Goal: Task Accomplishment & Management: Complete application form

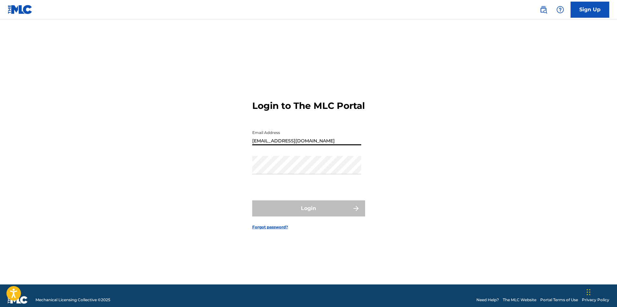
type input "[EMAIL_ADDRESS][DOMAIN_NAME]"
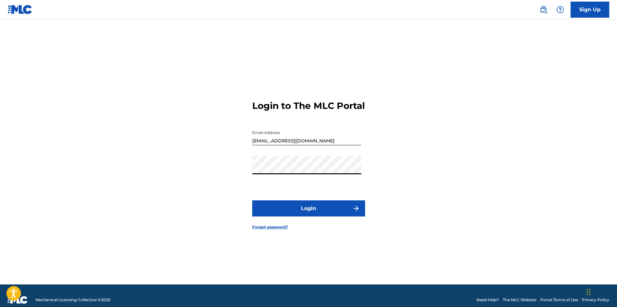
click at [252, 201] on button "Login" at bounding box center [308, 209] width 113 height 16
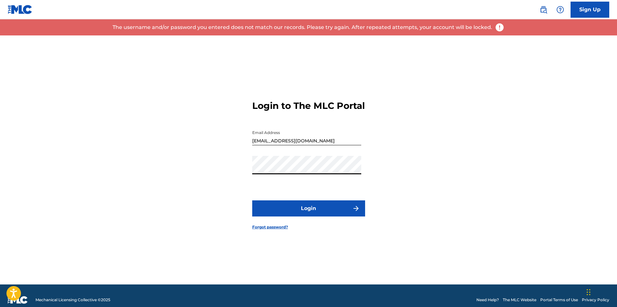
click at [252, 201] on button "Login" at bounding box center [308, 209] width 113 height 16
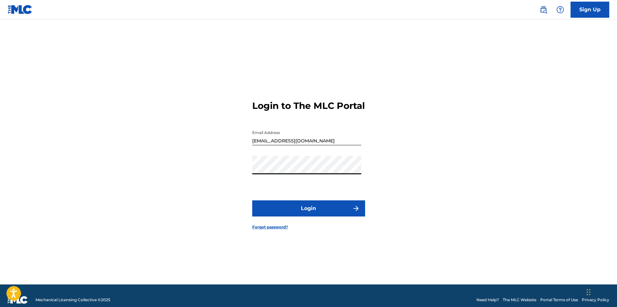
click at [280, 230] on link "Forgot password?" at bounding box center [270, 228] width 36 height 6
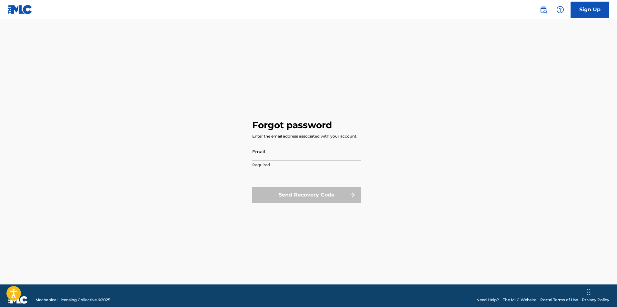
click at [293, 150] on input "Email" at bounding box center [306, 152] width 109 height 18
type input "[EMAIL_ADDRESS][DOMAIN_NAME]"
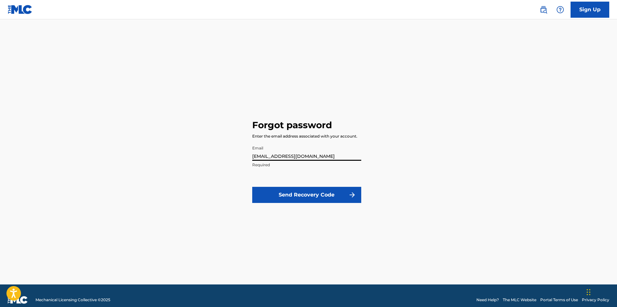
click at [327, 190] on button "Send Recovery Code" at bounding box center [306, 195] width 109 height 16
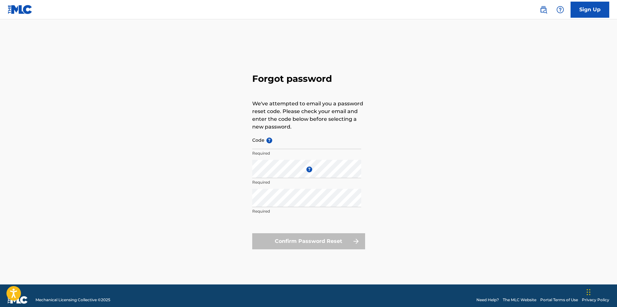
click at [289, 146] on input "Code ?" at bounding box center [306, 140] width 109 height 18
paste input "FP_353e72e370670a6677005b8638b"
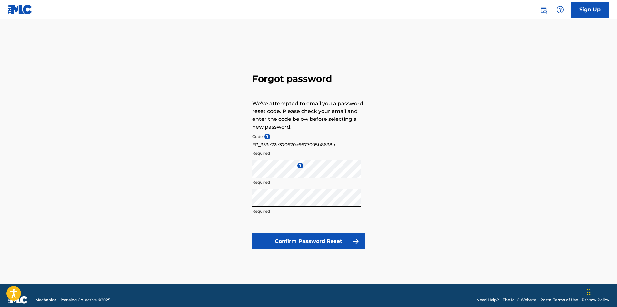
click at [252, 234] on button "Confirm Password Reset" at bounding box center [308, 242] width 113 height 16
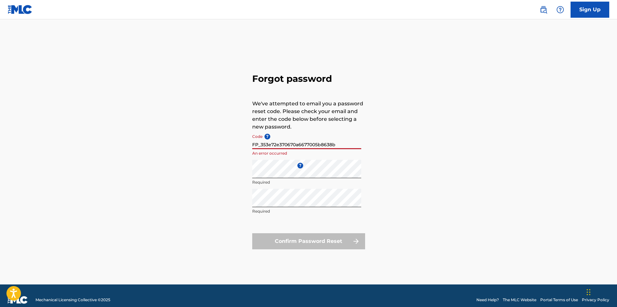
click at [348, 145] on input "FP_353e72e370670a6677005b8638b" at bounding box center [306, 140] width 109 height 18
drag, startPoint x: 261, startPoint y: 145, endPoint x: 241, endPoint y: 148, distance: 20.8
click at [243, 147] on div "Forgot password We've attempted to email you a password reset code. Please chec…" at bounding box center [309, 159] width 452 height 249
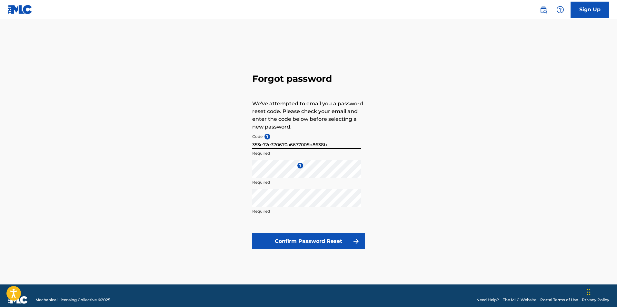
type input "353e72e370670a6677005b8638b"
click at [252, 234] on button "Confirm Password Reset" at bounding box center [308, 242] width 113 height 16
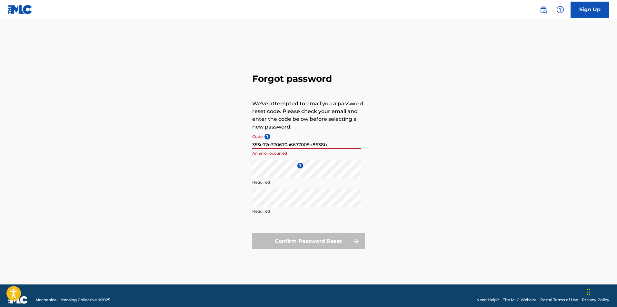
click at [582, 8] on link "Sign Up" at bounding box center [590, 10] width 39 height 16
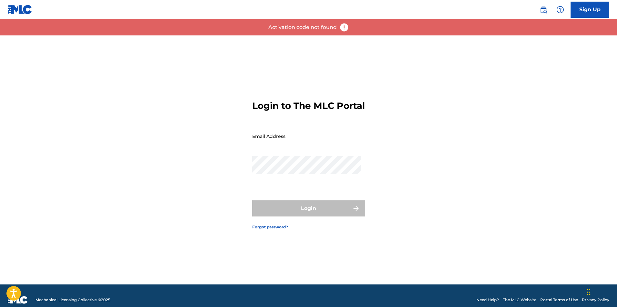
click at [295, 144] on input "Email Address" at bounding box center [306, 136] width 109 height 18
type input "[EMAIL_ADDRESS][DOMAIN_NAME]"
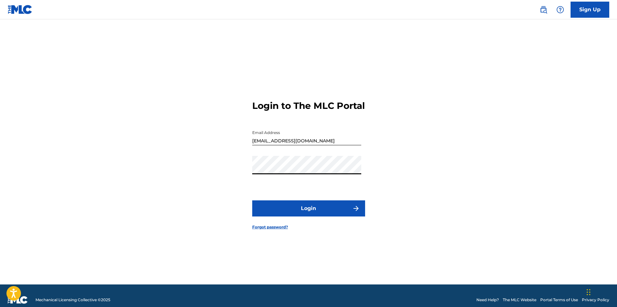
click at [252, 201] on button "Login" at bounding box center [308, 209] width 113 height 16
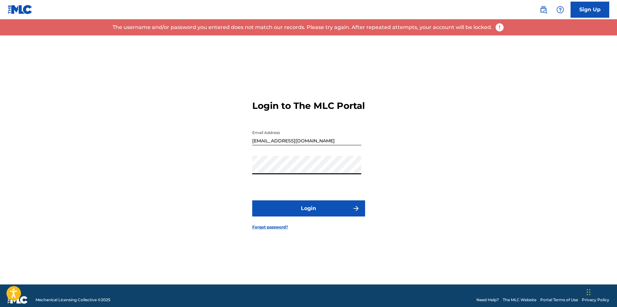
click at [273, 229] on form "Login to The MLC Portal Email Address [EMAIL_ADDRESS][DOMAIN_NAME] Password Log…" at bounding box center [308, 159] width 113 height 249
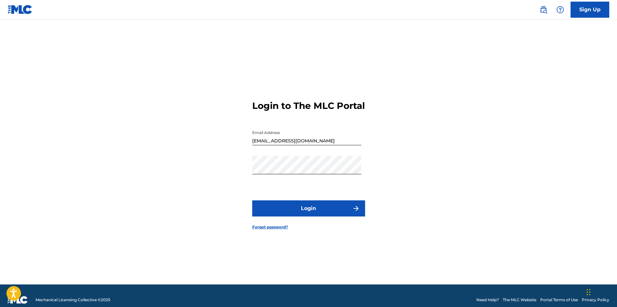
click at [280, 230] on link "Forgot password?" at bounding box center [270, 228] width 36 height 6
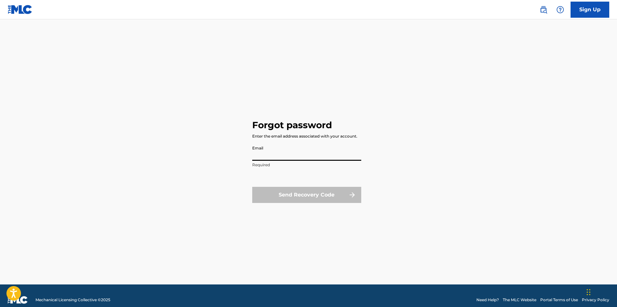
click at [266, 154] on input "Email" at bounding box center [306, 152] width 109 height 18
type input "[EMAIL_ADDRESS][DOMAIN_NAME]"
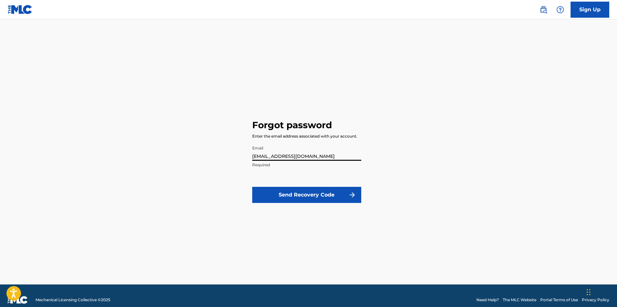
click at [304, 190] on button "Send Recovery Code" at bounding box center [306, 195] width 109 height 16
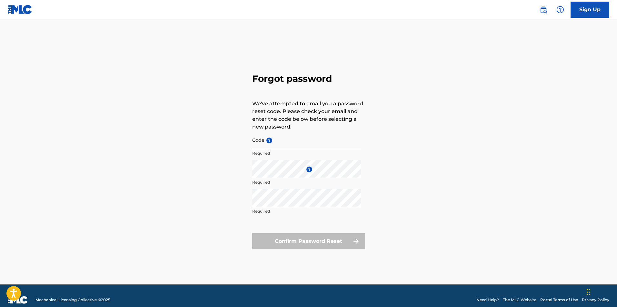
click at [297, 150] on div "Code ? Required" at bounding box center [306, 145] width 109 height 29
click at [297, 145] on input "Code ?" at bounding box center [306, 140] width 109 height 18
paste input "FP_e7559199714d6e4718244d4b6104"
type input "FP_e7559199714d6e4718244d4b6104"
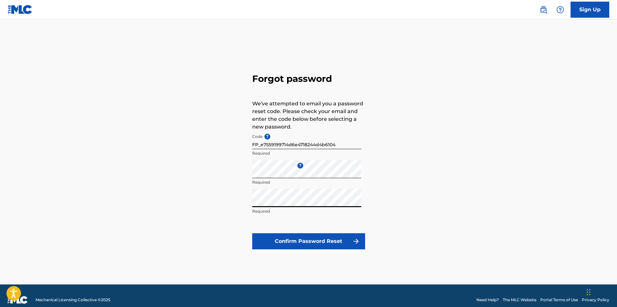
click at [252, 234] on button "Confirm Password Reset" at bounding box center [308, 242] width 113 height 16
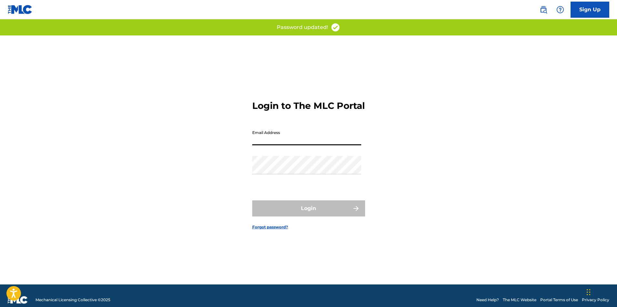
click at [331, 145] on input "Email Address" at bounding box center [306, 136] width 109 height 18
type input "[EMAIL_ADDRESS][DOMAIN_NAME]"
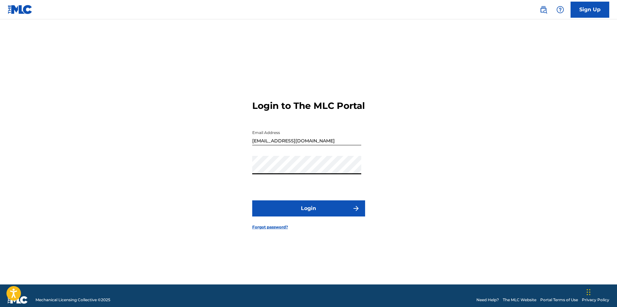
click at [252, 201] on button "Login" at bounding box center [308, 209] width 113 height 16
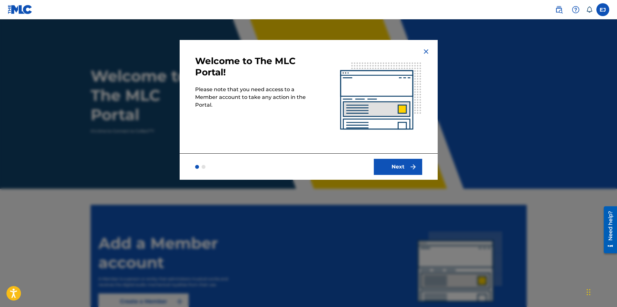
click at [406, 165] on button "Next" at bounding box center [398, 167] width 48 height 16
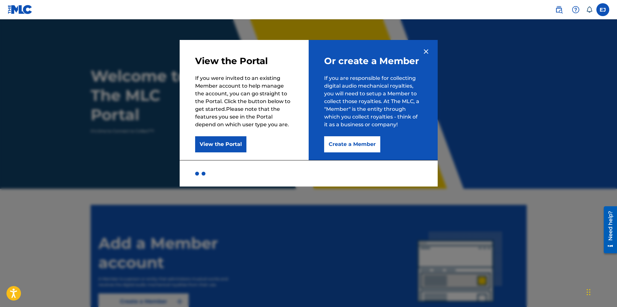
click at [363, 140] on button "Create a Member" at bounding box center [352, 144] width 56 height 16
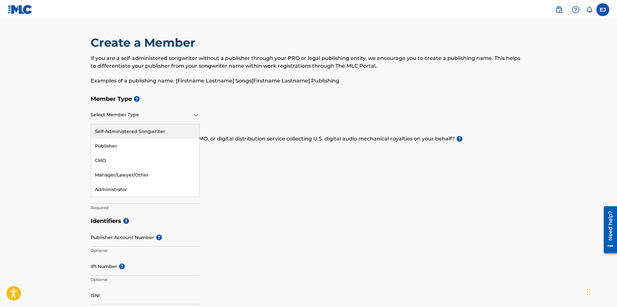
click at [147, 111] on div at bounding box center [145, 115] width 109 height 8
click at [166, 132] on div "Self-Administered Songwriter" at bounding box center [145, 132] width 108 height 15
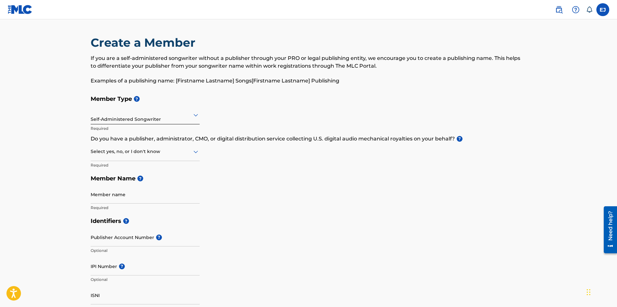
click at [168, 149] on div at bounding box center [145, 152] width 109 height 8
click at [171, 181] on div "No" at bounding box center [145, 183] width 108 height 15
click at [166, 198] on input "Member name" at bounding box center [145, 195] width 109 height 18
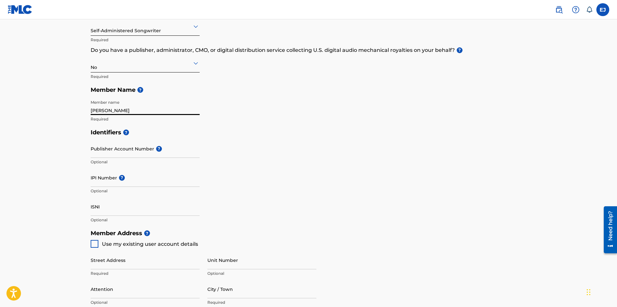
scroll to position [97, 0]
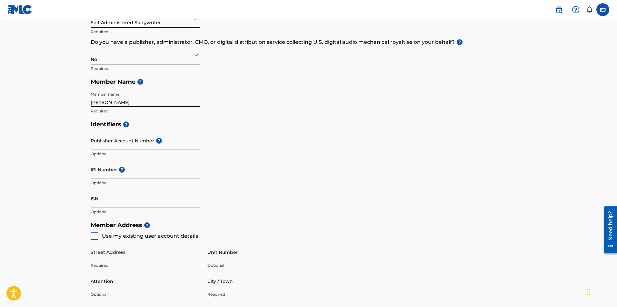
type input "[PERSON_NAME]"
click at [152, 240] on span "Use my existing user account details" at bounding box center [150, 237] width 96 height 8
click at [95, 238] on div at bounding box center [95, 236] width 8 height 8
type input "[STREET_ADDRESS]"
type input "Massillon"
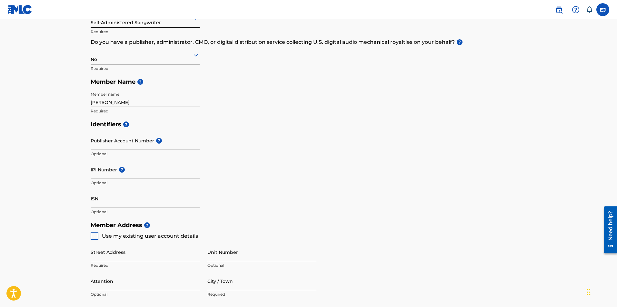
type input "44646-5876"
type input "330"
type input "3167215"
type input "[EMAIL_ADDRESS][DOMAIN_NAME]"
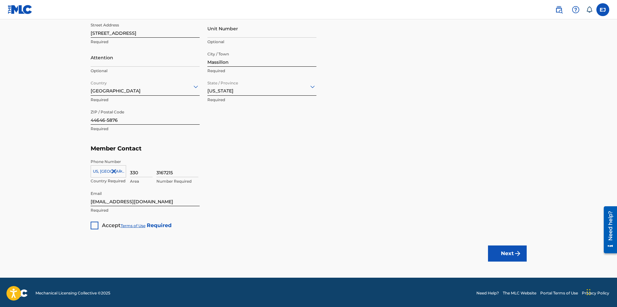
scroll to position [322, 0]
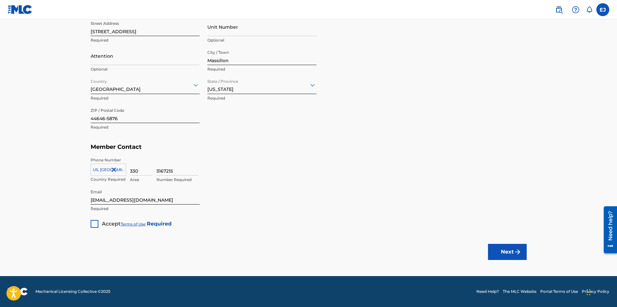
click at [91, 224] on div at bounding box center [95, 224] width 8 height 8
click at [503, 252] on button "Next" at bounding box center [507, 252] width 39 height 16
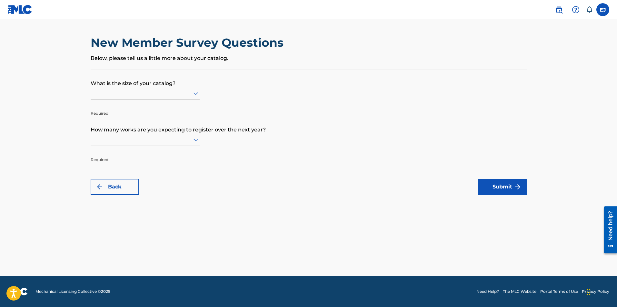
click at [176, 93] on div at bounding box center [145, 93] width 109 height 8
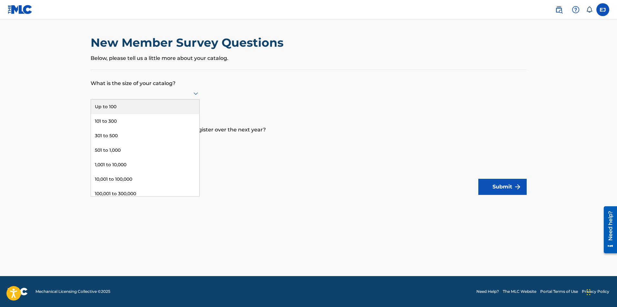
click at [173, 109] on div "Up to 100" at bounding box center [145, 107] width 108 height 15
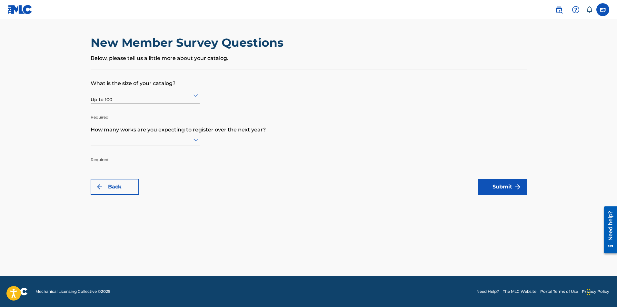
click at [166, 139] on div at bounding box center [145, 140] width 109 height 8
click at [163, 154] on div "Up to 100" at bounding box center [145, 153] width 108 height 15
click at [495, 191] on button "Submit" at bounding box center [502, 187] width 48 height 16
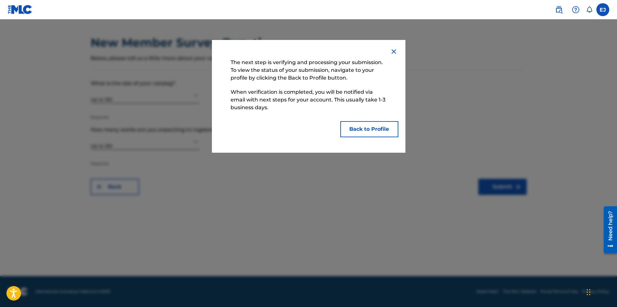
click at [357, 127] on button "Back to Profile" at bounding box center [369, 129] width 58 height 16
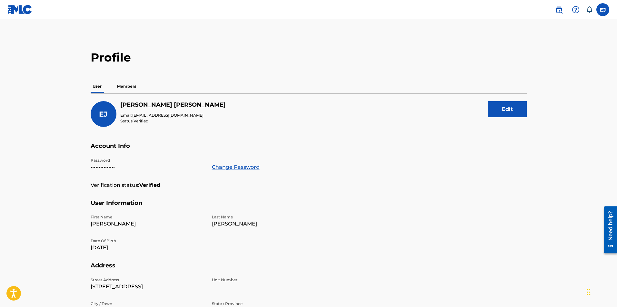
click at [18, 11] on img at bounding box center [20, 9] width 25 height 9
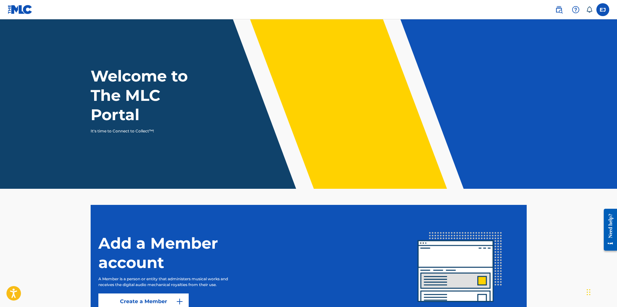
click at [603, 12] on label at bounding box center [603, 9] width 13 height 13
click at [603, 10] on input "EJ Ethan Jones truancyglobal@gmail.com Notification Preferences Profile Log out" at bounding box center [603, 10] width 0 height 0
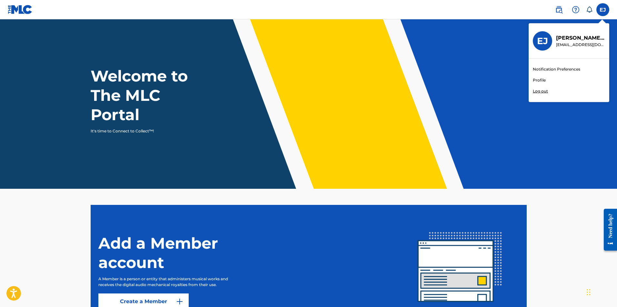
click at [574, 32] on div "EJ Ethan Jones truancyglobal@gmail.com" at bounding box center [569, 41] width 80 height 35
click at [603, 10] on input "EJ Ethan Jones truancyglobal@gmail.com Notification Preferences Profile Log out" at bounding box center [603, 10] width 0 height 0
click at [543, 79] on link "Profile" at bounding box center [539, 80] width 13 height 6
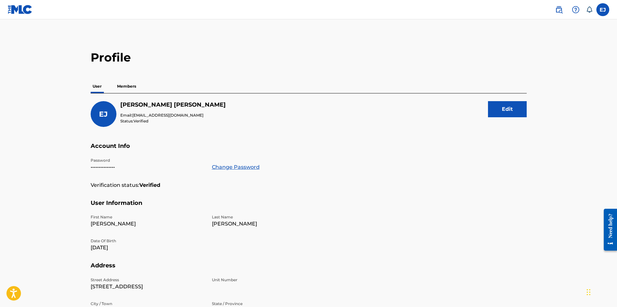
click at [126, 89] on p "Members" at bounding box center [126, 87] width 23 height 14
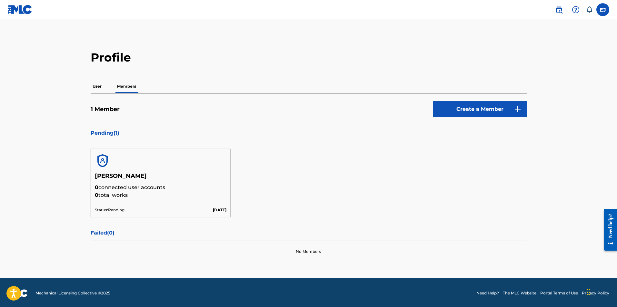
click at [447, 107] on link "Create a Member" at bounding box center [480, 109] width 94 height 16
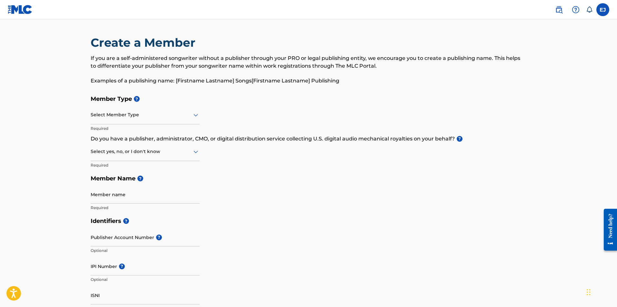
click at [153, 117] on div at bounding box center [145, 115] width 109 height 8
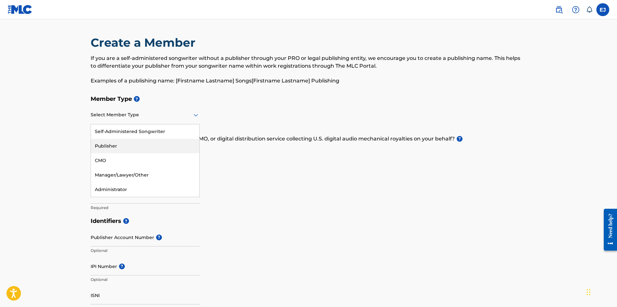
click at [159, 147] on div "Publisher" at bounding box center [145, 146] width 108 height 15
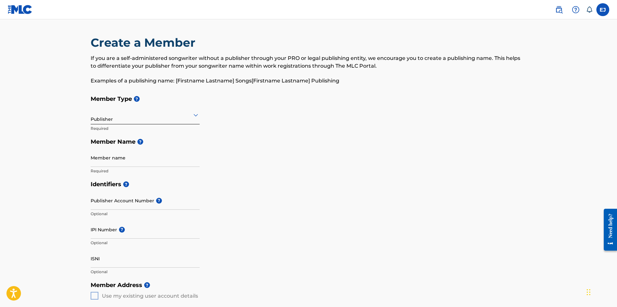
click at [156, 154] on input "Member name" at bounding box center [145, 158] width 109 height 18
type input "[PERSON_NAME]"
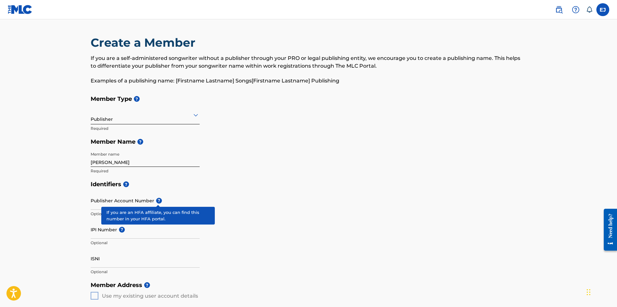
click at [156, 200] on span "?" at bounding box center [159, 201] width 6 height 6
click at [155, 200] on input "Publisher Account Number ?" at bounding box center [145, 201] width 109 height 18
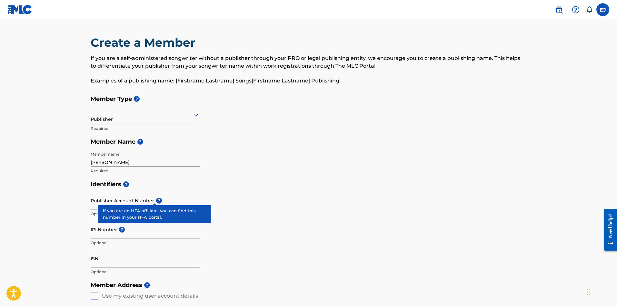
click at [150, 198] on div "Publisher Account Number ? Optional" at bounding box center [145, 206] width 109 height 29
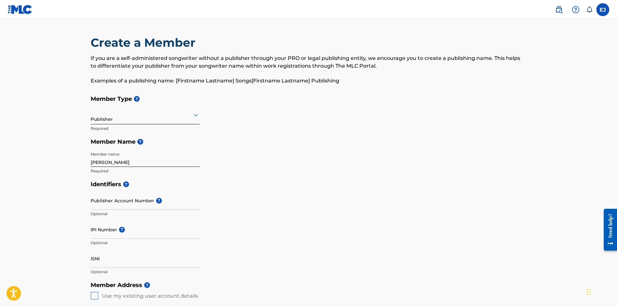
click at [151, 256] on input "ISNI" at bounding box center [145, 259] width 109 height 18
click at [236, 258] on div "Identifiers ? Publisher Account Number ? Optional IPI Number ? Optional ISNI Op…" at bounding box center [309, 228] width 436 height 101
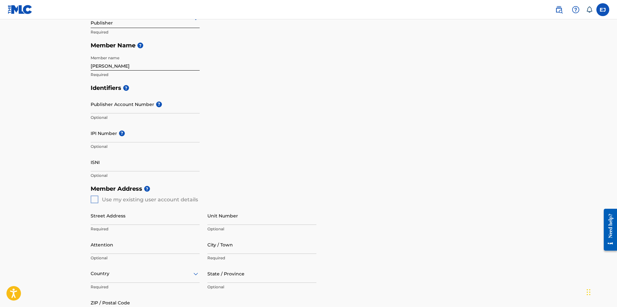
scroll to position [97, 0]
click at [94, 198] on div "Member Address ? Use my existing user account details Street Address Required U…" at bounding box center [309, 255] width 436 height 147
click at [98, 199] on div "Member Address ? Use my existing user account details Street Address Required U…" at bounding box center [309, 255] width 436 height 147
click at [116, 218] on input "Street Address" at bounding box center [145, 215] width 109 height 18
type input "[STREET_ADDRESS]"
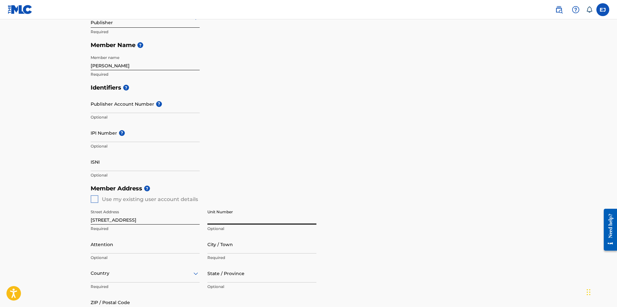
click at [215, 218] on input "Unit Number" at bounding box center [261, 215] width 109 height 18
click at [163, 242] on input "Attention" at bounding box center [145, 245] width 109 height 18
click at [233, 245] on input "City / Town" at bounding box center [261, 245] width 109 height 18
type input "Massillon"
click at [159, 270] on div "223 results available. Use Up and Down to choose options, press Enter to select…" at bounding box center [145, 274] width 109 height 18
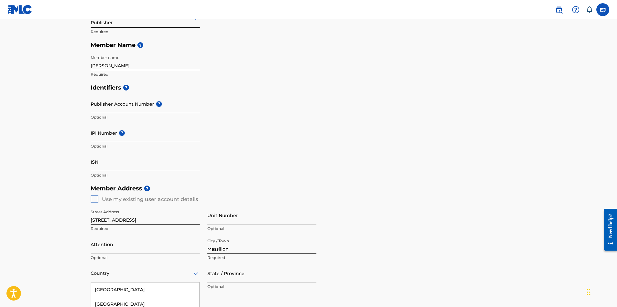
scroll to position [169, 0]
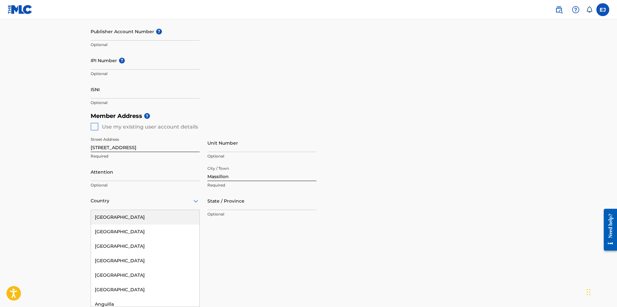
click at [153, 216] on div "[GEOGRAPHIC_DATA]" at bounding box center [145, 217] width 108 height 15
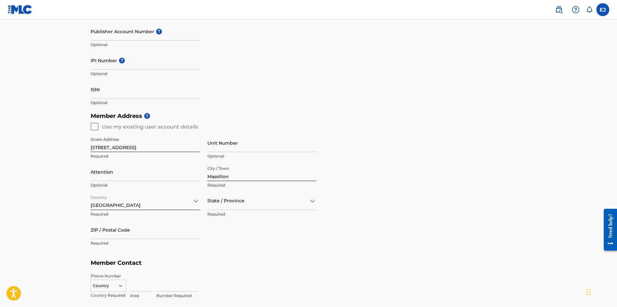
click at [231, 207] on div "State / Province" at bounding box center [261, 201] width 109 height 18
click at [248, 216] on div "[US_STATE]" at bounding box center [262, 221] width 108 height 15
click at [115, 229] on input "ZIP / Postal Code" at bounding box center [145, 230] width 109 height 18
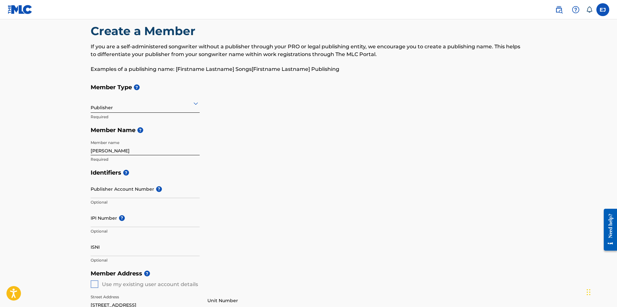
scroll to position [0, 0]
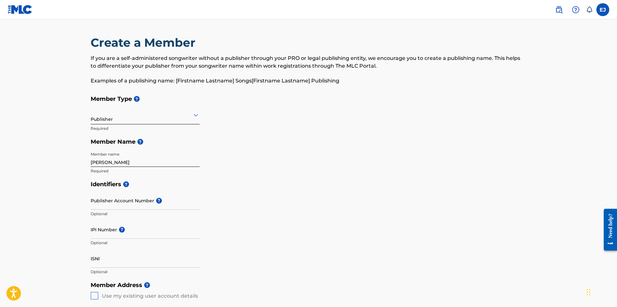
type input "44646"
drag, startPoint x: 146, startPoint y: 161, endPoint x: 82, endPoint y: 159, distance: 64.5
click at [82, 159] on main "Create a Member If you are a self-administered songwriter without a publisher t…" at bounding box center [308, 290] width 617 height 543
type input "Truancy Global Publishing"
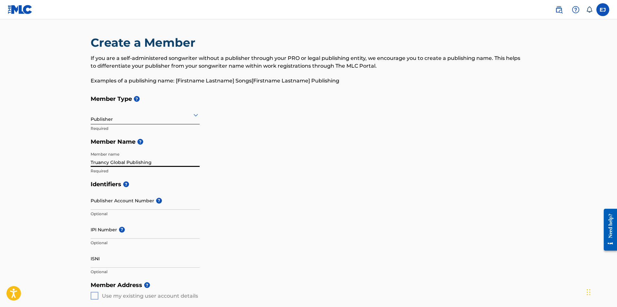
scroll to position [286, 0]
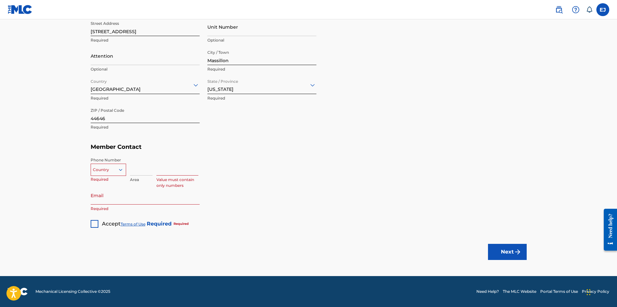
click at [114, 163] on div "option , selected. Select is focused ,type to refine list, press Down to open t…" at bounding box center [108, 171] width 35 height 29
click at [123, 169] on icon at bounding box center [121, 170] width 6 height 6
click at [105, 183] on div "US, [GEOGRAPHIC_DATA] +1" at bounding box center [108, 186] width 35 height 25
click at [128, 171] on div "US, CA +1 Country Required Area Value must contain only numbers" at bounding box center [309, 171] width 436 height 29
drag, startPoint x: 135, startPoint y: 171, endPoint x: 140, endPoint y: 169, distance: 5.2
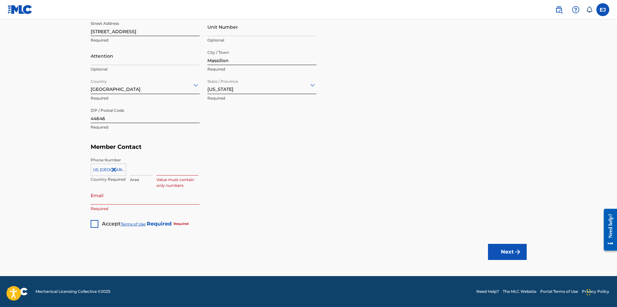
click at [135, 171] on input at bounding box center [141, 166] width 23 height 18
type input "330"
click at [176, 171] on input at bounding box center [177, 166] width 42 height 18
type input "3167215"
click at [163, 208] on p "Required" at bounding box center [145, 209] width 109 height 6
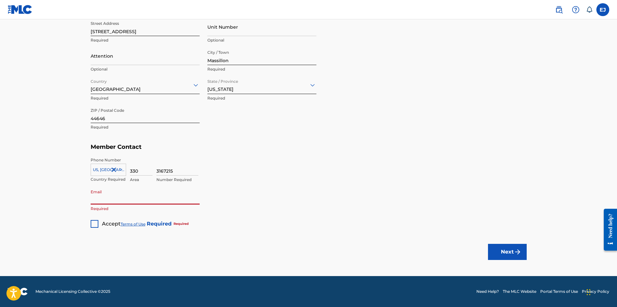
click at [163, 203] on input "Email" at bounding box center [145, 195] width 109 height 18
type input "[EMAIL_ADDRESS][DOMAIN_NAME]"
click at [98, 224] on div at bounding box center [95, 224] width 8 height 8
click at [499, 246] on button "Next" at bounding box center [507, 252] width 39 height 16
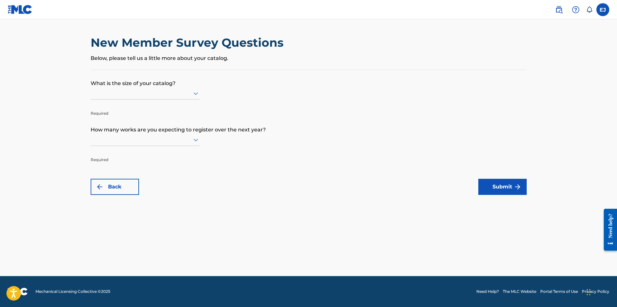
click at [144, 93] on div at bounding box center [145, 93] width 109 height 8
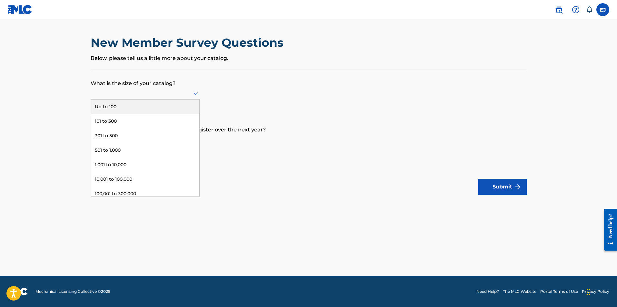
click at [146, 105] on div "Up to 100" at bounding box center [145, 107] width 108 height 15
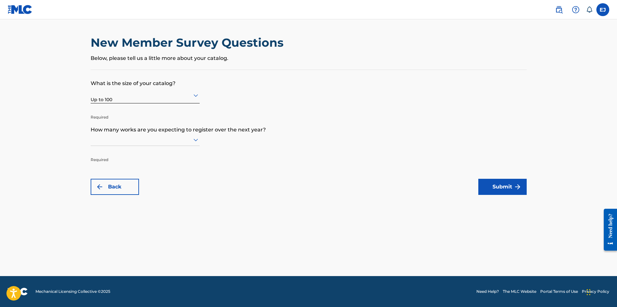
click at [151, 136] on div at bounding box center [145, 140] width 109 height 8
click at [155, 149] on div "Up to 100" at bounding box center [145, 153] width 108 height 15
click at [478, 178] on form "What is the size of your catalog? Up to 100 Required How many works are you exp…" at bounding box center [309, 132] width 436 height 125
click at [480, 179] on button "Submit" at bounding box center [502, 187] width 48 height 16
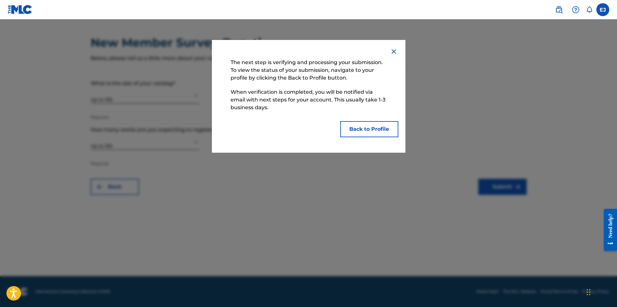
click at [371, 127] on button "Back to Profile" at bounding box center [369, 129] width 58 height 16
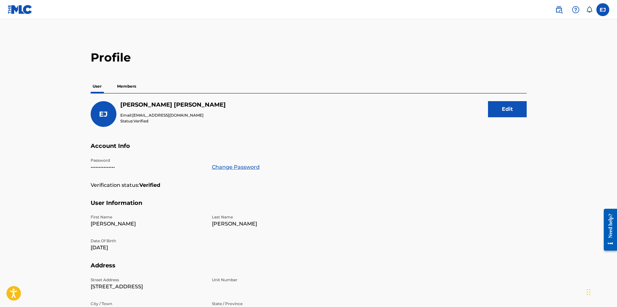
click at [130, 90] on p "Members" at bounding box center [126, 87] width 23 height 14
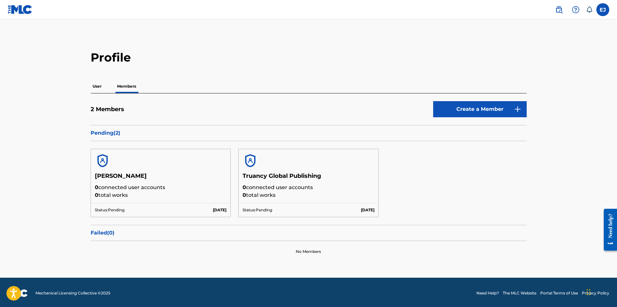
click at [104, 57] on h2 "Profile" at bounding box center [309, 57] width 436 height 15
